Goal: Obtain resource: Download file/media

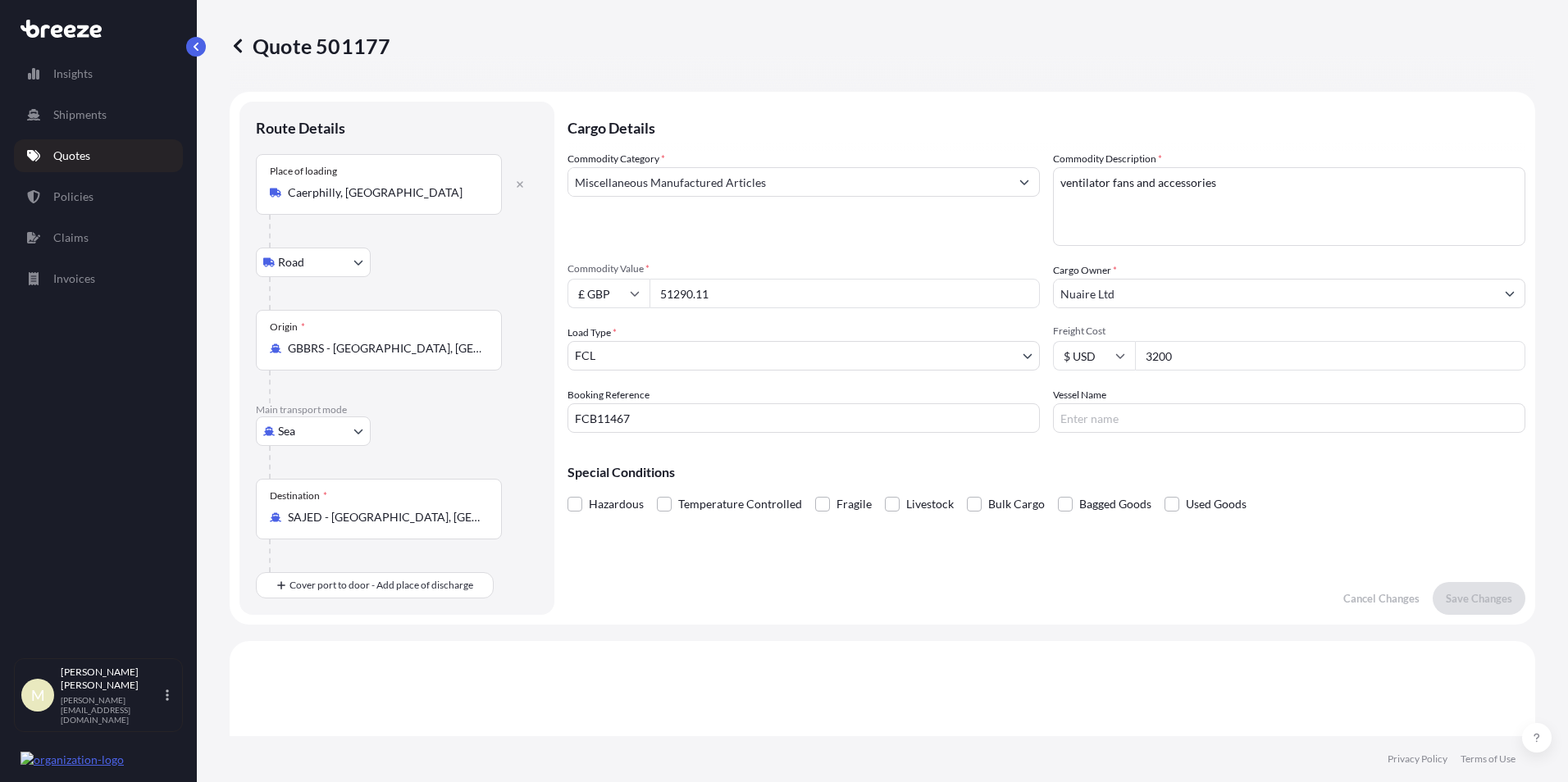
select select "Road"
select select "Sea"
select select "2"
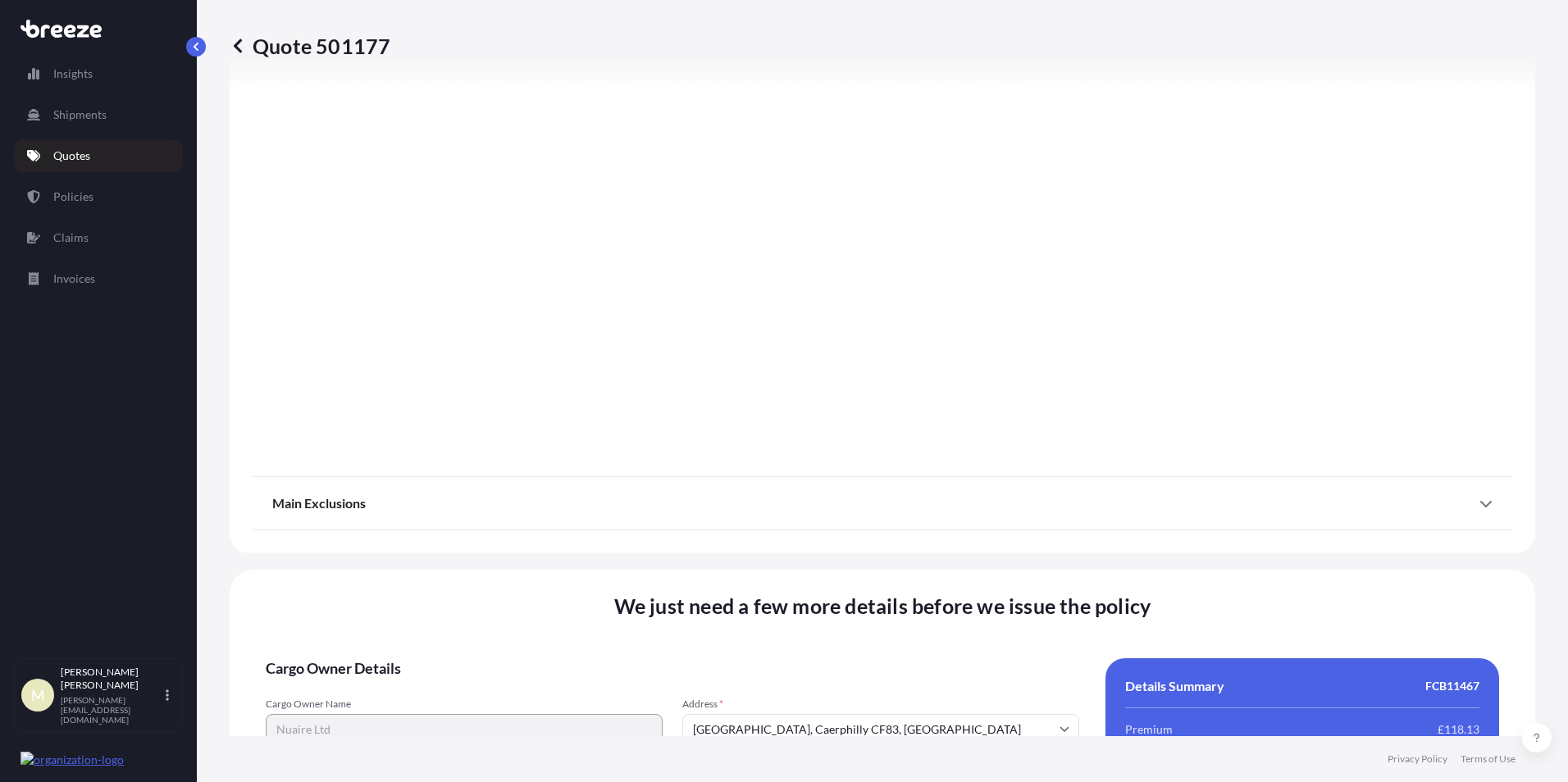
scroll to position [1951, 0]
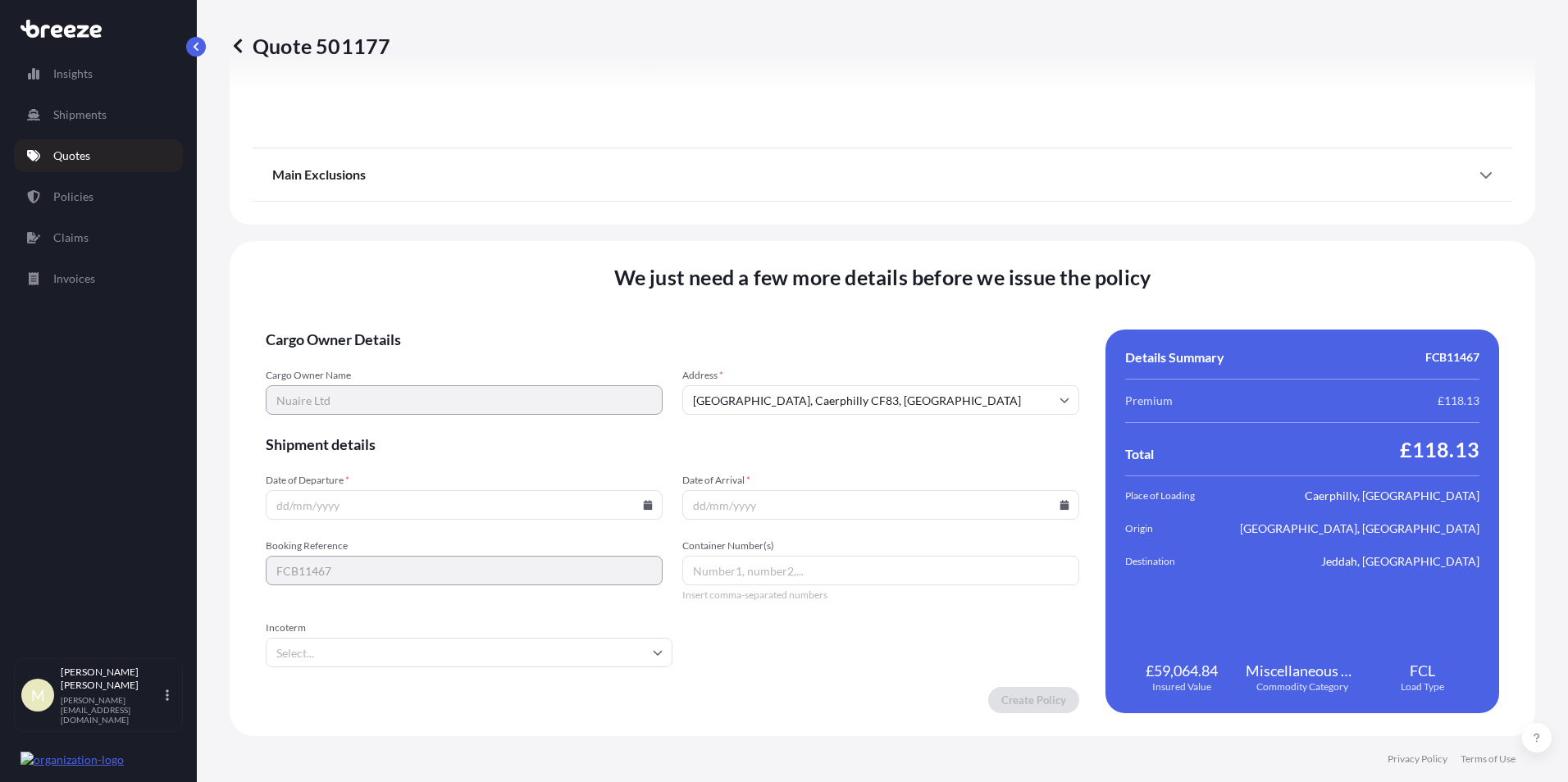
click at [413, 507] on input "Date of Departure *" at bounding box center [464, 505] width 397 height 30
type input "[DATE]"
click at [427, 655] on input "Incoterm" at bounding box center [469, 652] width 407 height 30
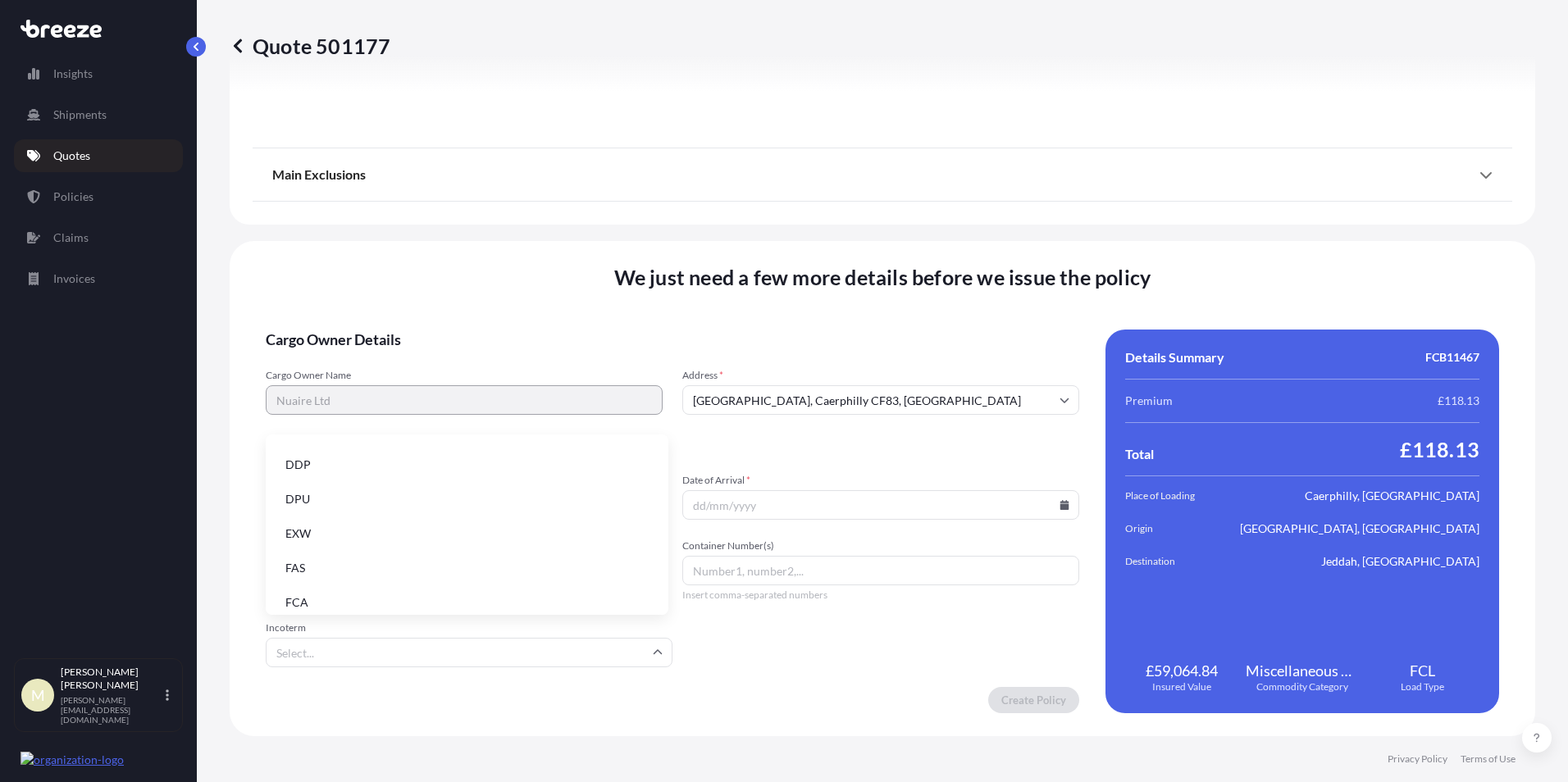
click at [418, 538] on li "EXW" at bounding box center [466, 533] width 389 height 31
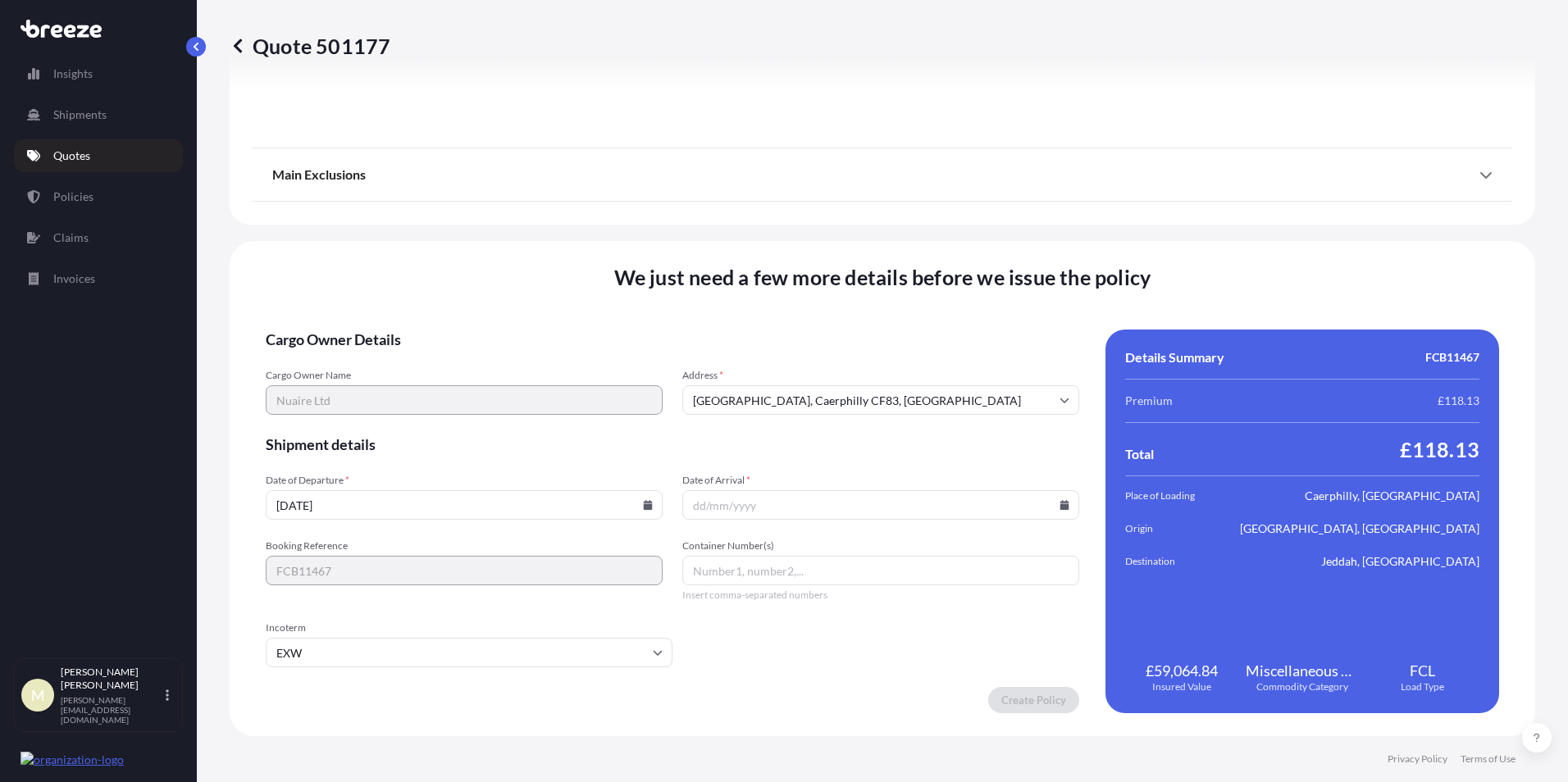
click at [696, 505] on input "Date of Arrival *" at bounding box center [882, 505] width 397 height 30
type input "[DATE]"
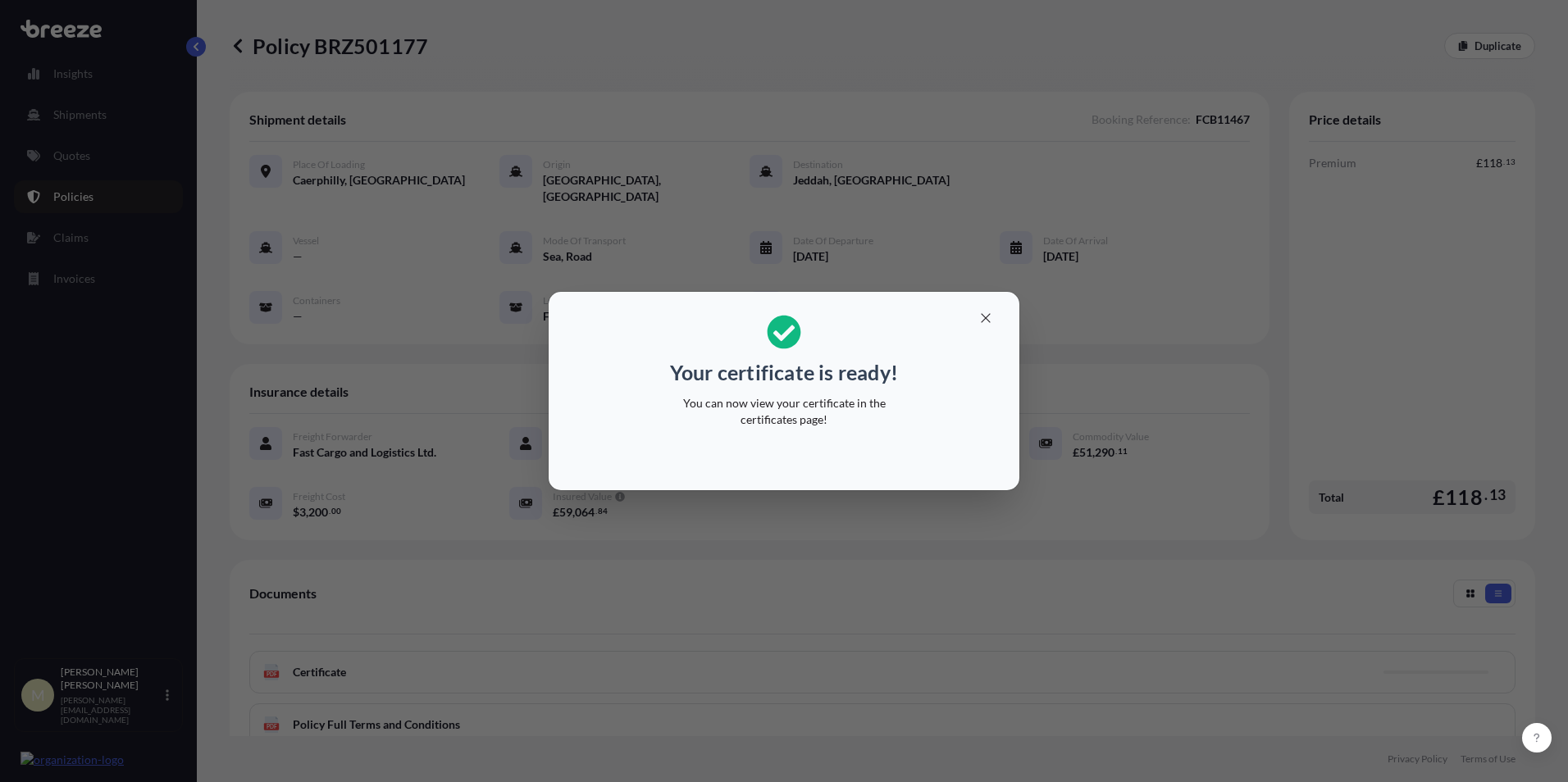
click at [851, 541] on div "Your certificate is ready! You can now view your certificate in the certificate…" at bounding box center [784, 391] width 1568 height 782
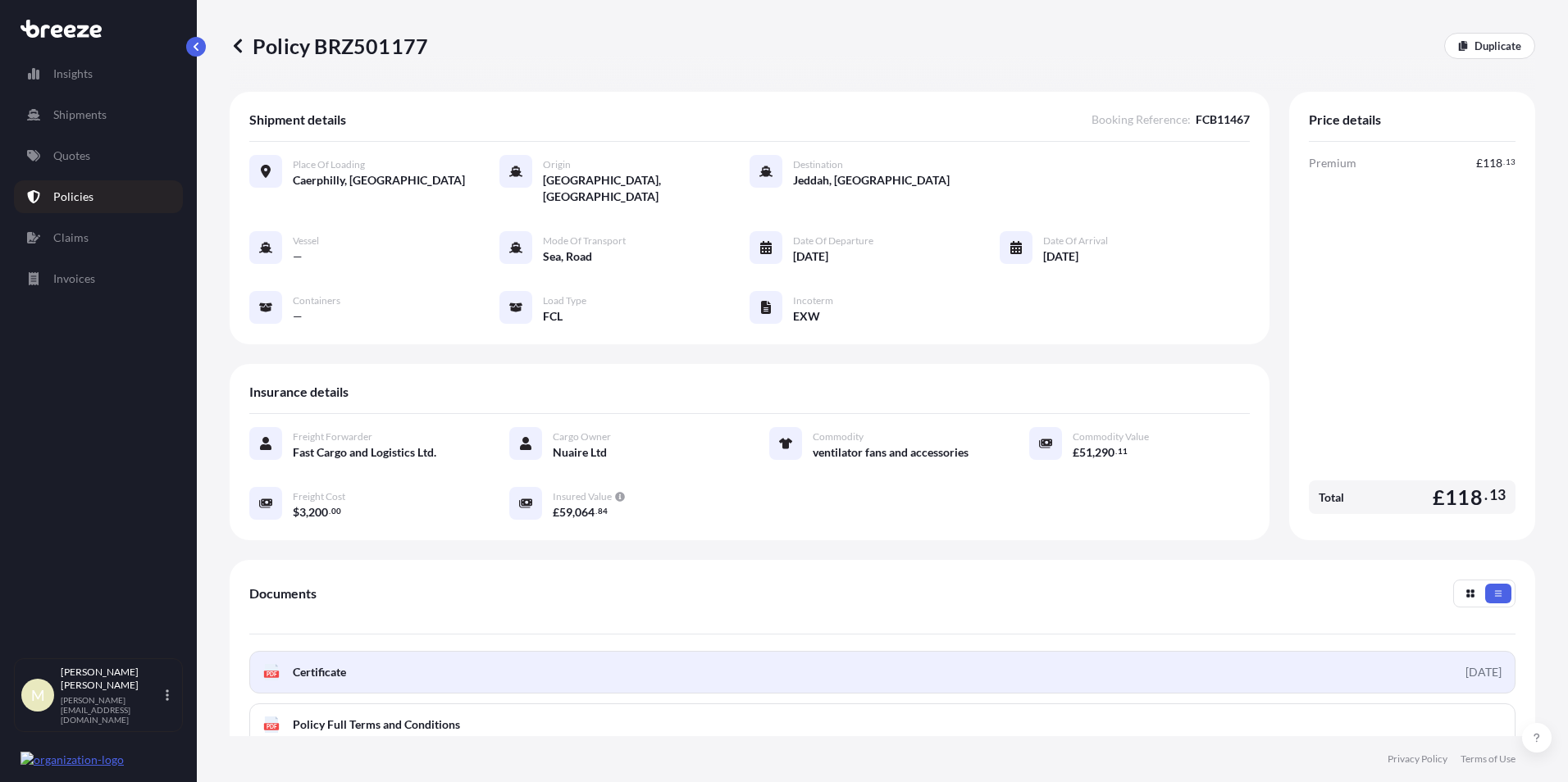
click at [519, 657] on link "PDF Certificate [DATE]" at bounding box center [882, 673] width 1266 height 43
